Goal: Book appointment/travel/reservation

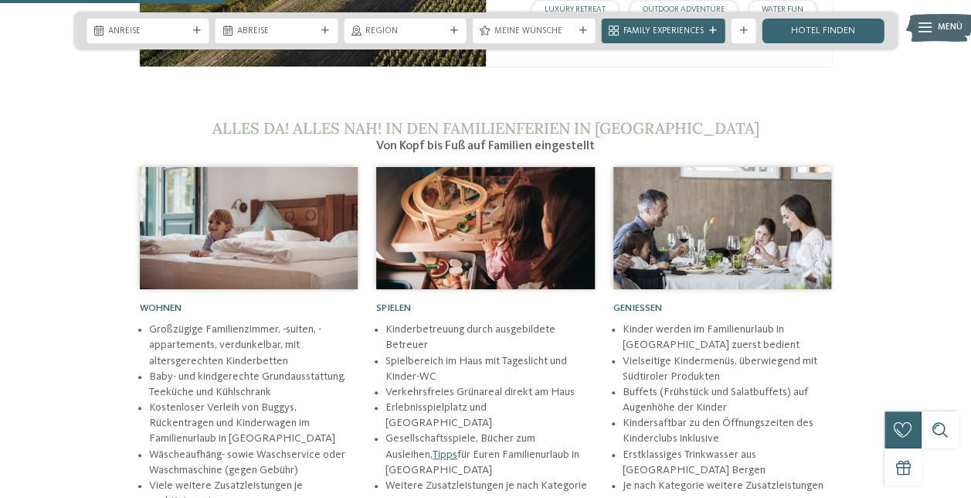
scroll to position [1575, 0]
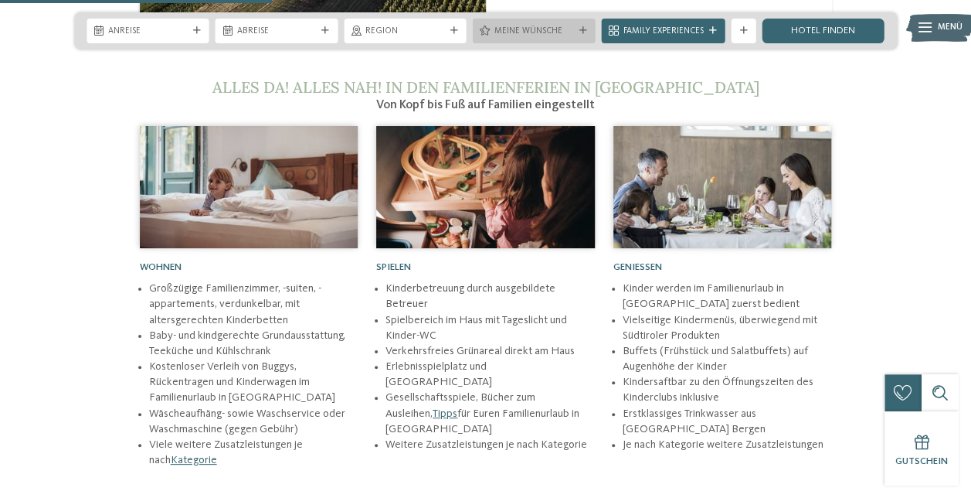
click at [518, 26] on span "Meine Wünsche" at bounding box center [535, 32] width 80 height 12
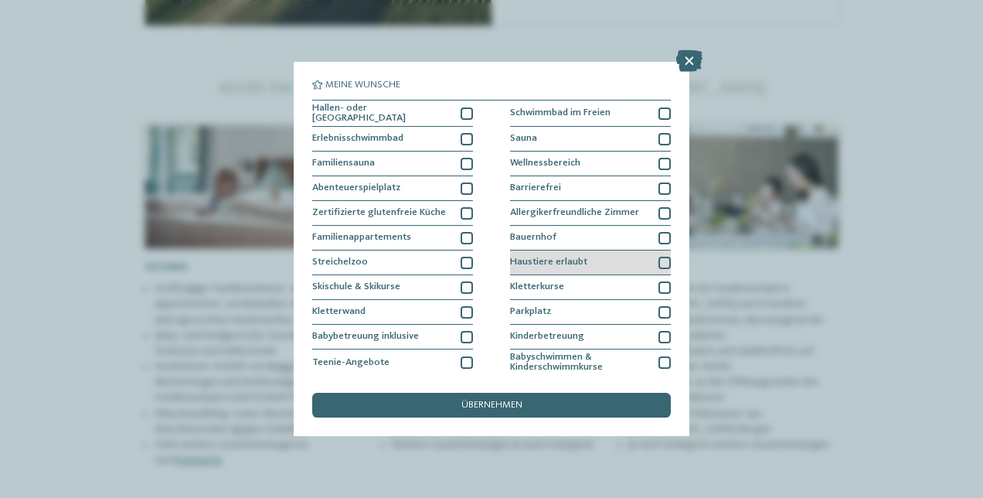
click at [662, 257] on div at bounding box center [664, 263] width 12 height 12
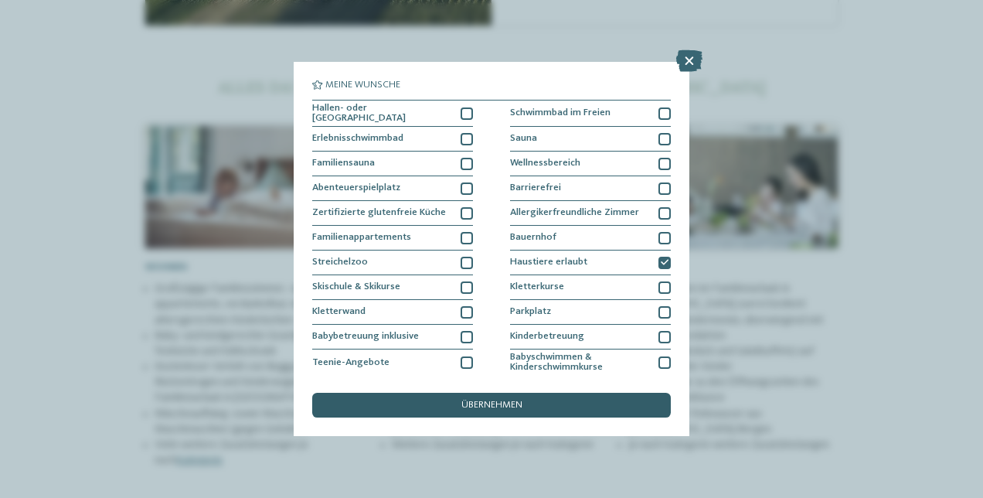
click at [509, 405] on span "übernehmen" at bounding box center [491, 405] width 61 height 10
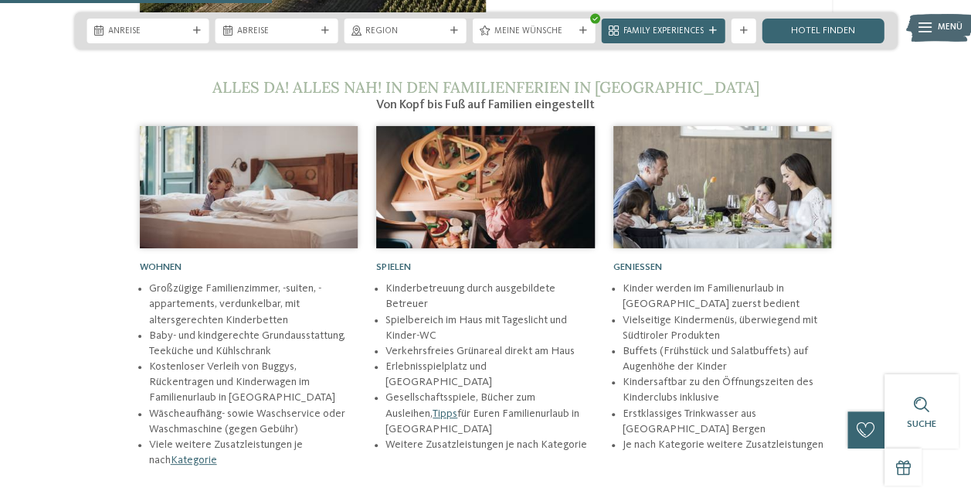
click at [149, 36] on span "Anreise" at bounding box center [148, 32] width 80 height 12
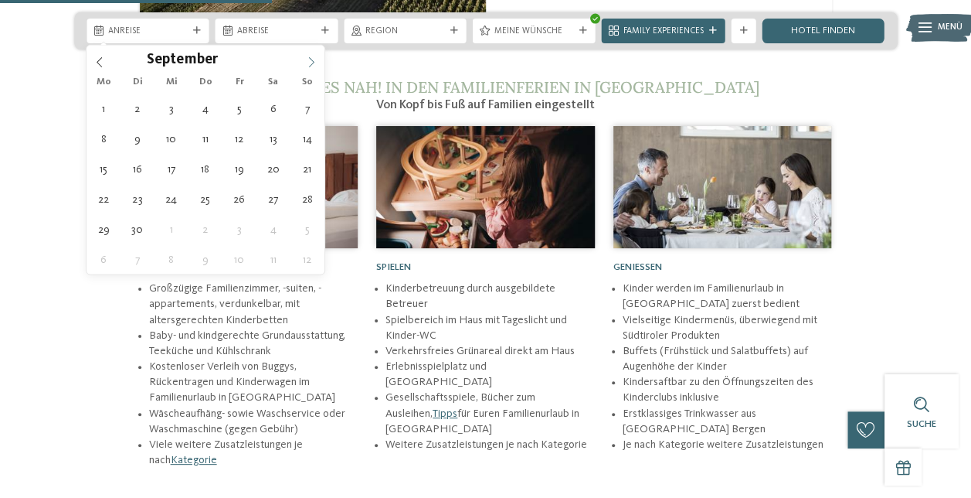
click at [314, 60] on icon at bounding box center [311, 62] width 11 height 11
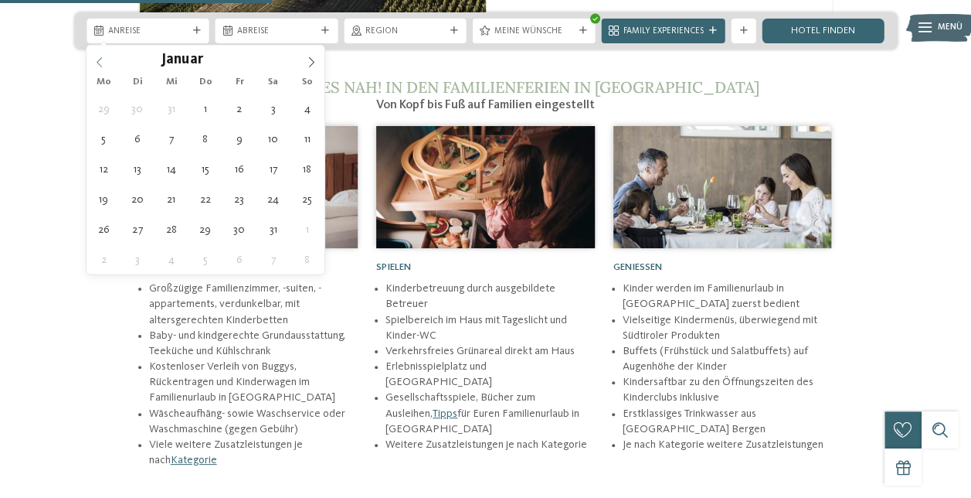
type input "****"
click at [94, 57] on icon at bounding box center [99, 62] width 11 height 11
type div "[DATE]"
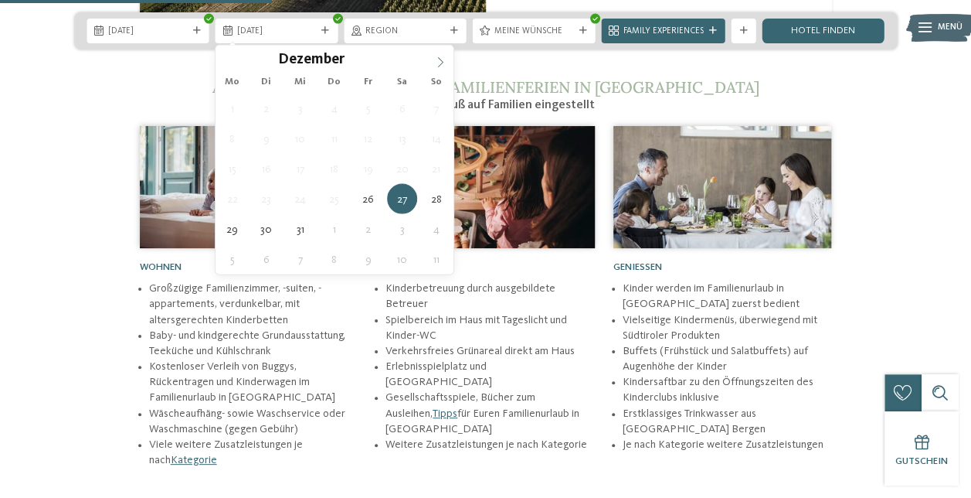
type input "****"
click at [447, 58] on span at bounding box center [440, 59] width 26 height 26
type div "[DATE]"
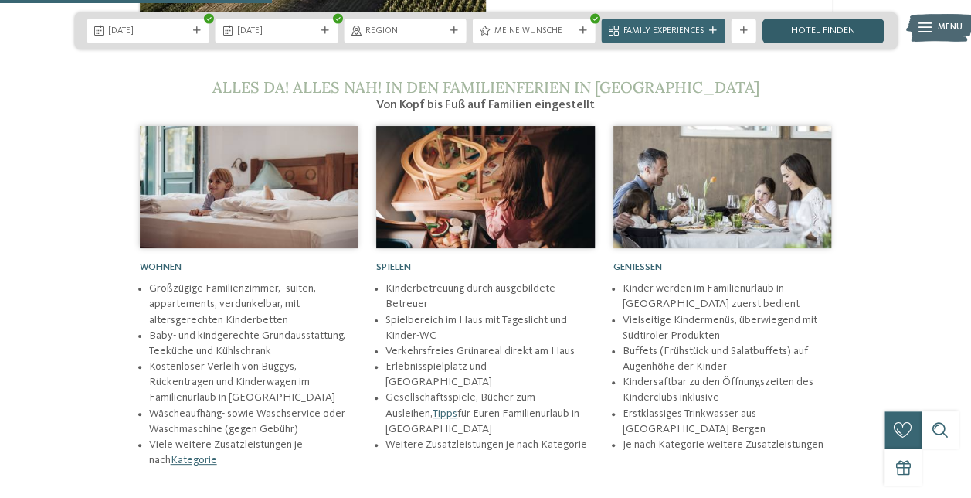
click at [818, 26] on link "Hotel finden" at bounding box center [823, 31] width 123 height 25
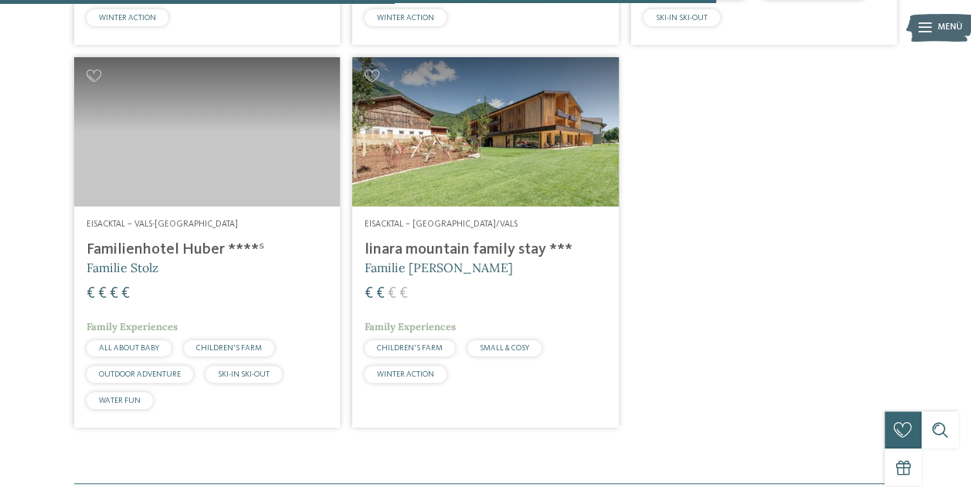
scroll to position [1916, 0]
